Goal: Navigation & Orientation: Find specific page/section

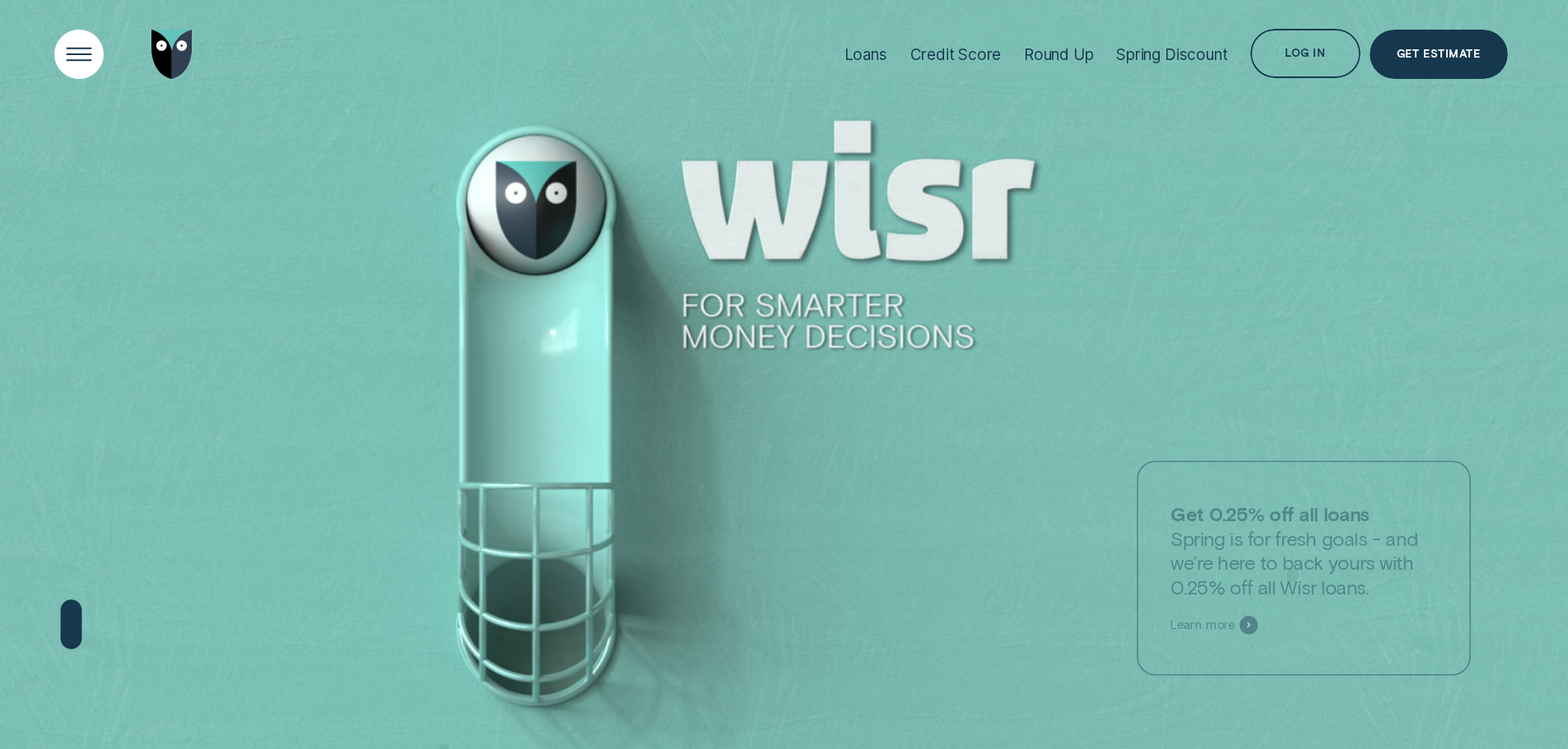
click at [85, 38] on div "Open Menu" at bounding box center [79, 55] width 70 height 70
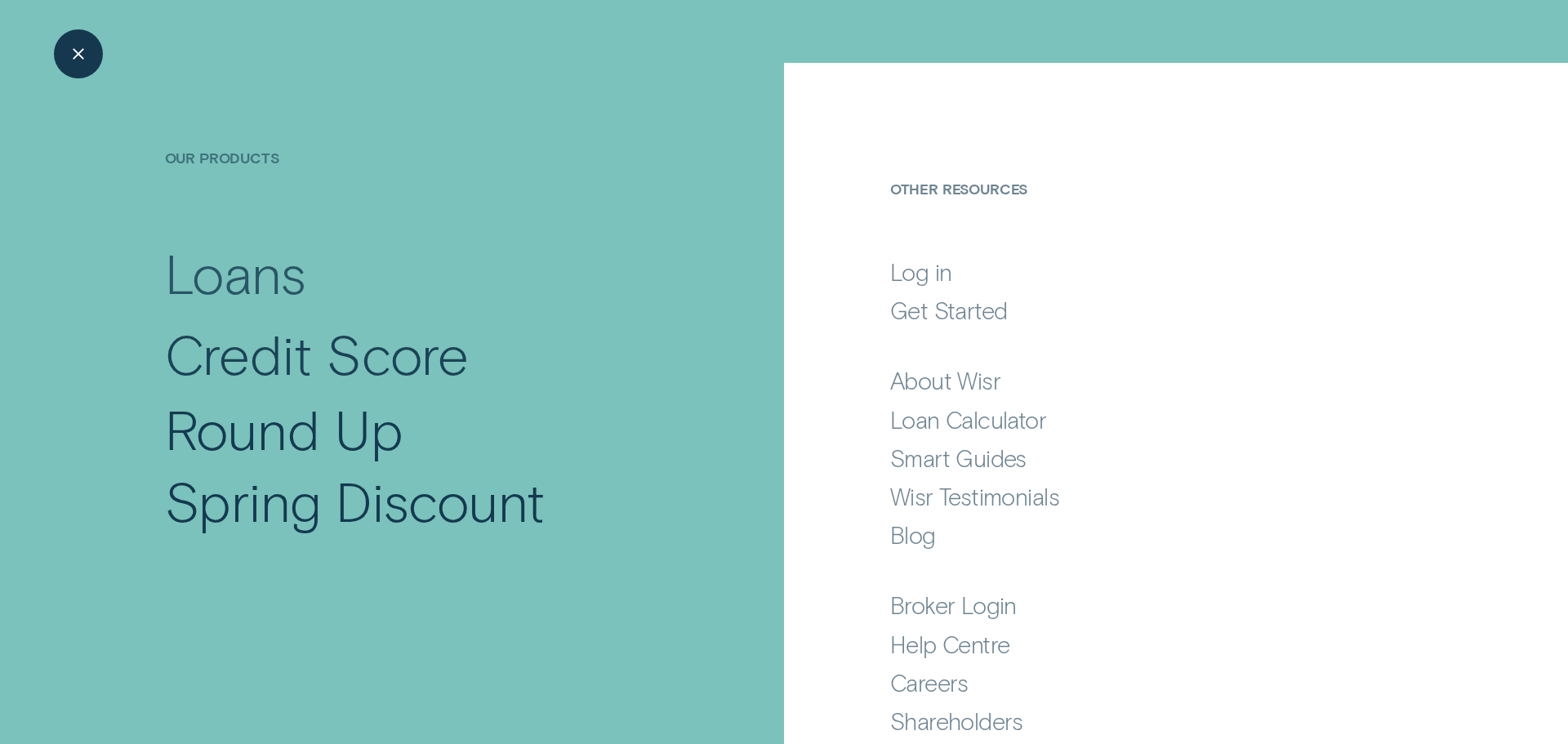
scroll to position [108, 0]
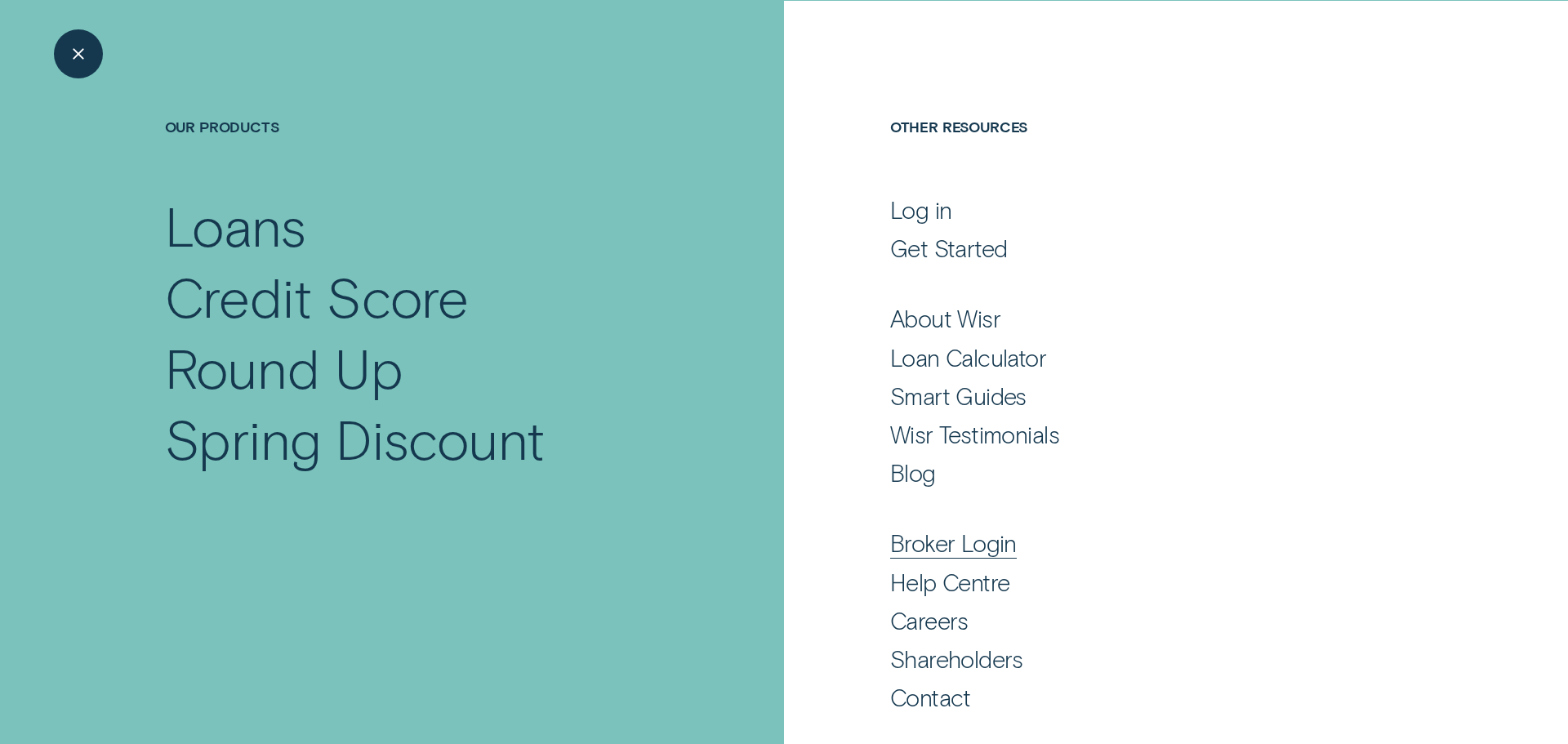
click at [921, 550] on div "Broker Login" at bounding box center [953, 543] width 126 height 30
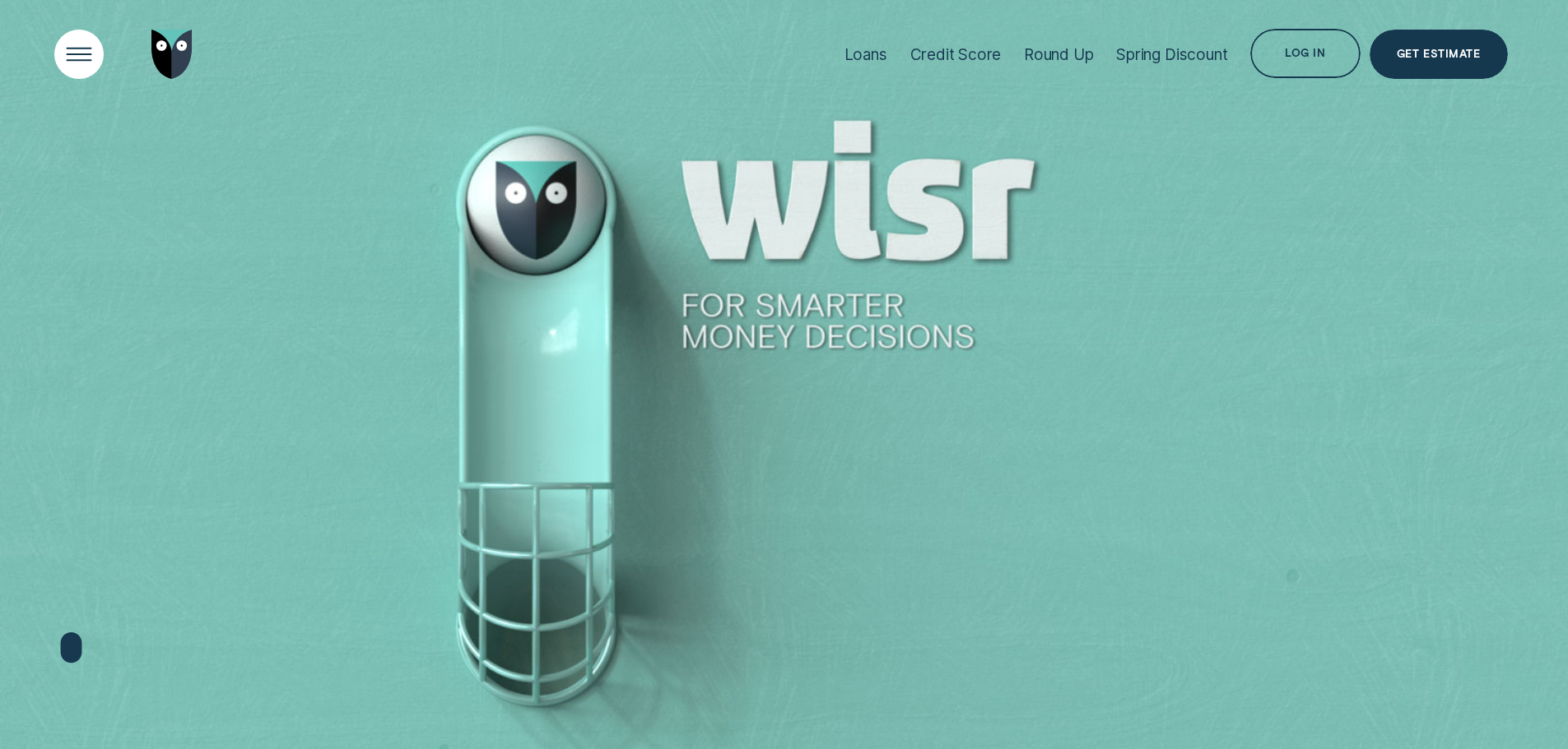
click at [79, 38] on div "Open Menu" at bounding box center [79, 55] width 70 height 70
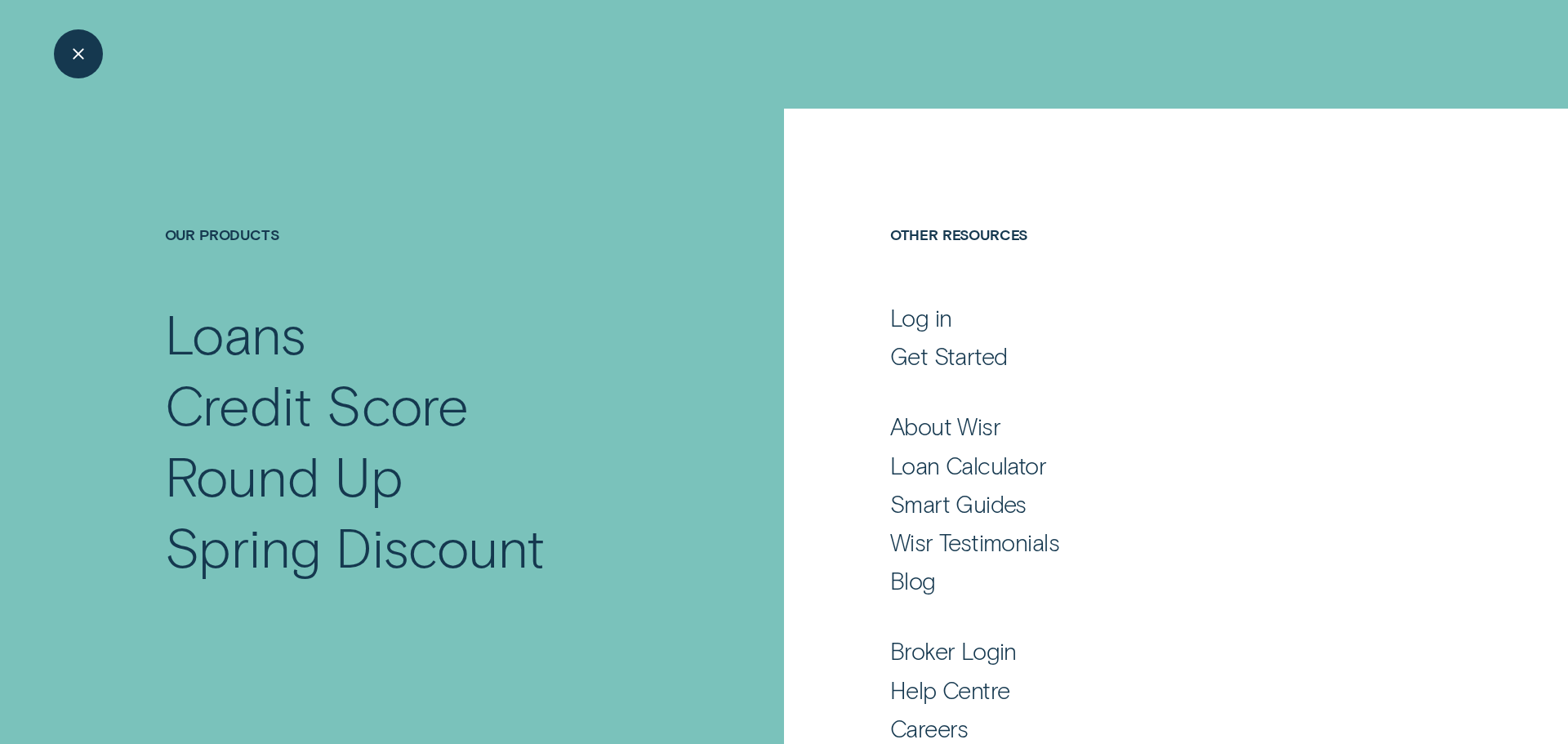
click at [955, 672] on ul "Broker Login Help Centre Careers Shareholders Contact" at bounding box center [1146, 710] width 512 height 220
click at [947, 651] on div "Broker Login" at bounding box center [953, 651] width 126 height 30
